Goal: Task Accomplishment & Management: Use online tool/utility

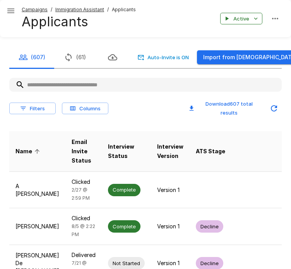
click at [40, 12] on u "Campaigns" at bounding box center [35, 10] width 26 height 6
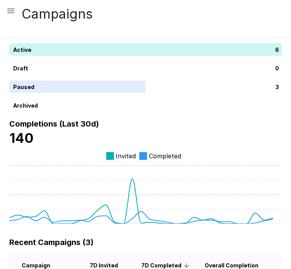
click at [7, 14] on icon "button" at bounding box center [10, 10] width 9 height 9
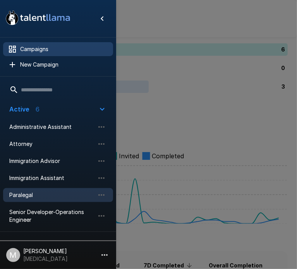
click at [24, 194] on span "Paralegal" at bounding box center [51, 195] width 85 height 8
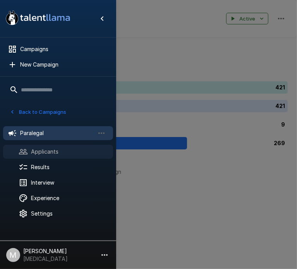
click at [33, 153] on span "Applicants" at bounding box center [69, 152] width 76 height 8
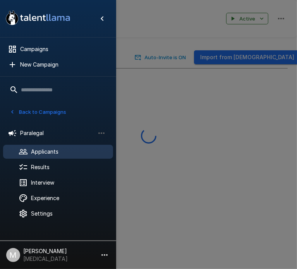
click at [218, 126] on div at bounding box center [148, 134] width 297 height 269
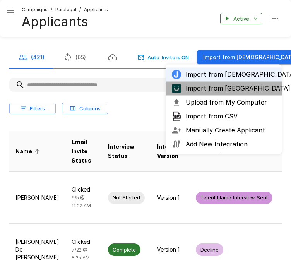
click at [234, 91] on span "Import from [GEOGRAPHIC_DATA]" at bounding box center [231, 88] width 90 height 9
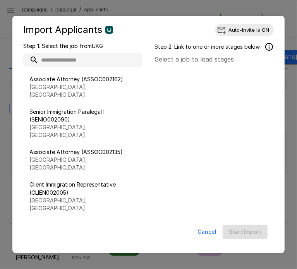
click at [74, 57] on input "text" at bounding box center [82, 60] width 119 height 14
click at [74, 62] on input "text" at bounding box center [82, 60] width 119 height 14
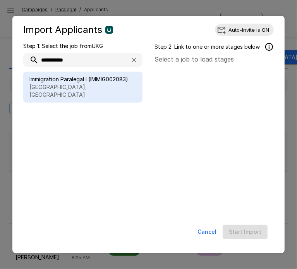
type input "**********"
click at [100, 96] on p "[GEOGRAPHIC_DATA], [GEOGRAPHIC_DATA]" at bounding box center [82, 91] width 107 height 16
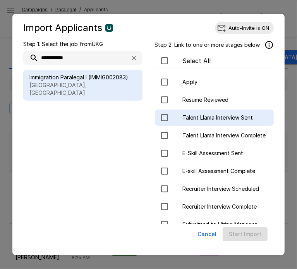
click at [203, 119] on span "Talent Llama Interview Sent" at bounding box center [225, 118] width 85 height 8
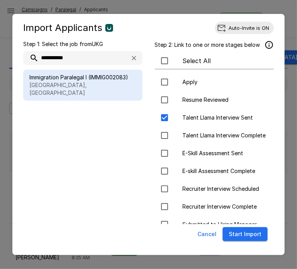
click at [241, 234] on button "Start Import" at bounding box center [245, 234] width 45 height 14
